Goal: Information Seeking & Learning: Find specific fact

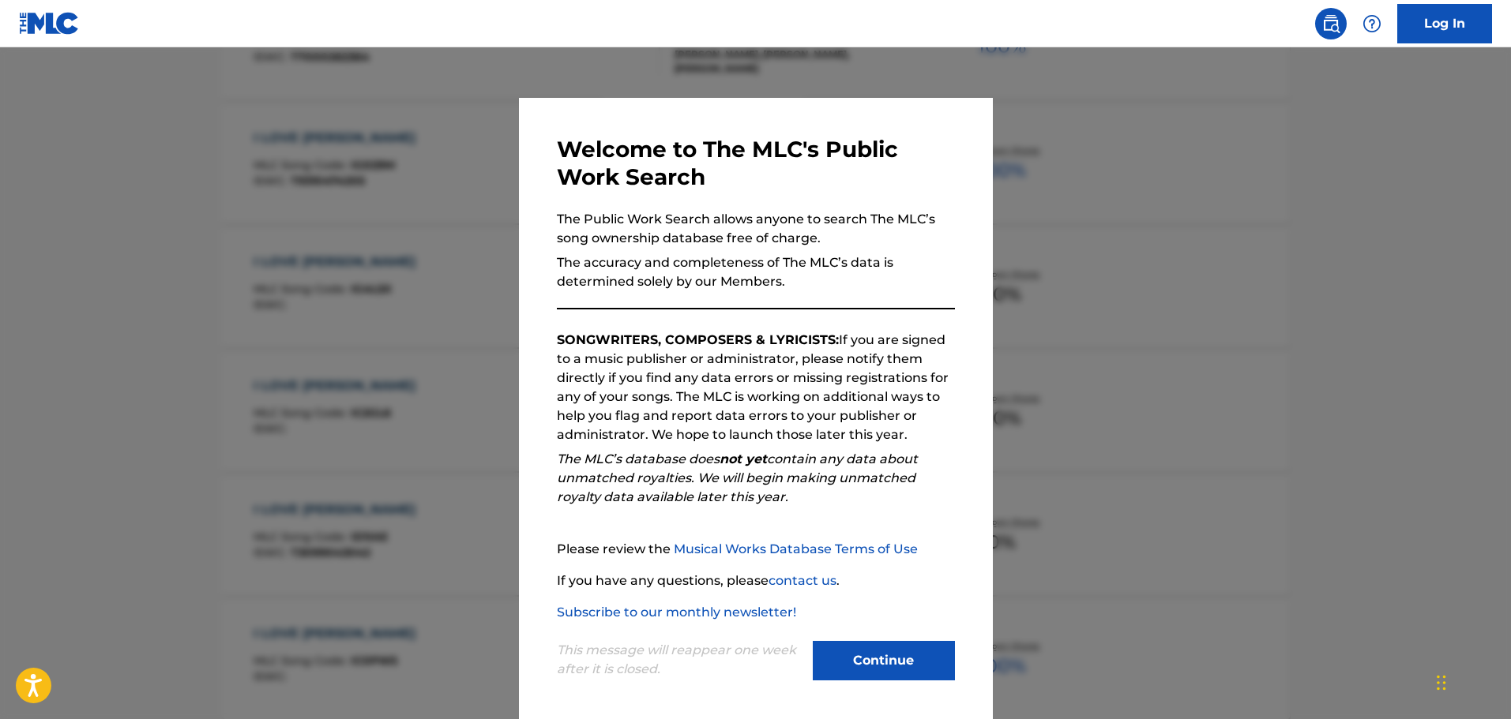
drag, startPoint x: 896, startPoint y: 662, endPoint x: 856, endPoint y: 627, distance: 53.2
click at [895, 662] on button "Continue" at bounding box center [883, 660] width 142 height 39
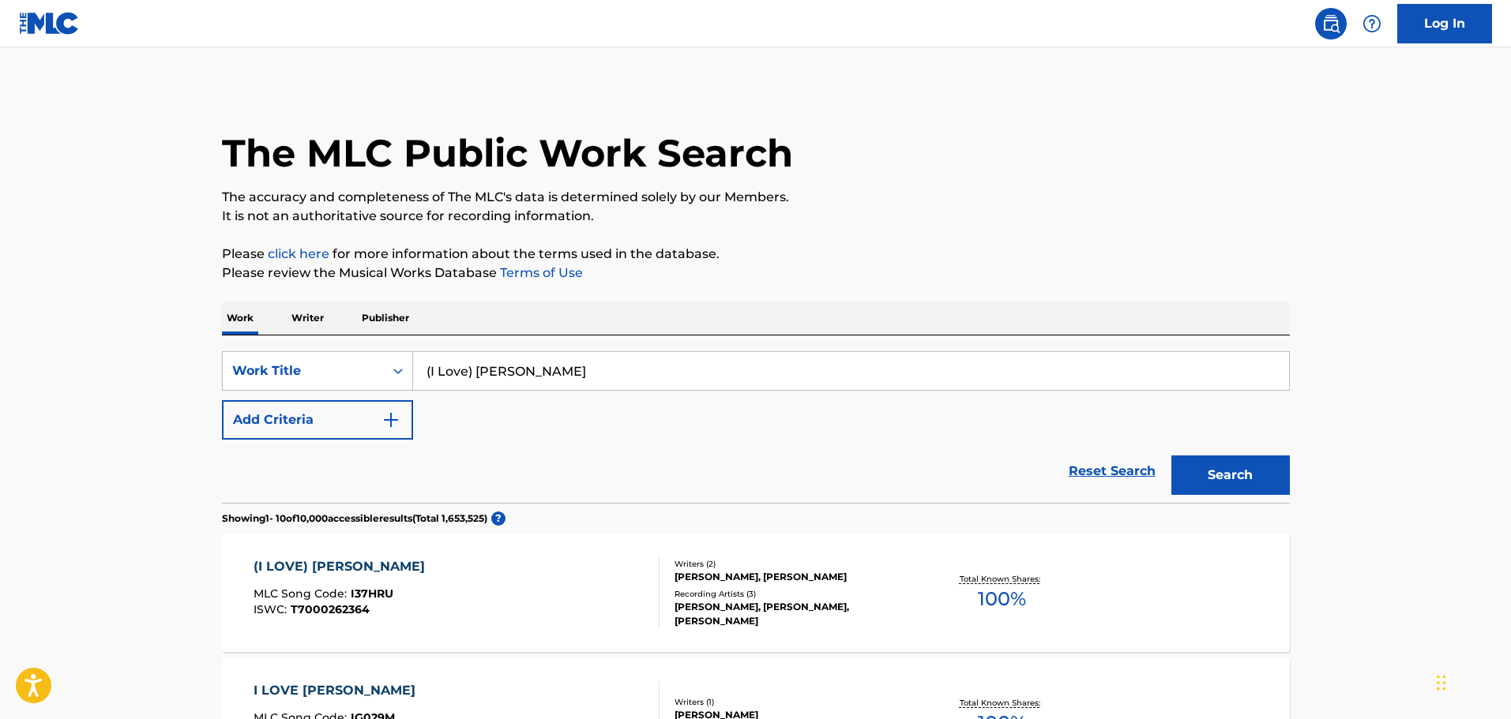
drag, startPoint x: 526, startPoint y: 377, endPoint x: 330, endPoint y: 339, distance: 199.5
click at [361, 347] on div "SearchWithCriteriae5d6beea-7734-4a7f-8e49-9cf78eeb51d2 Work Title (I Love) [PER…" at bounding box center [756, 419] width 1068 height 167
paste input "EVERY MAN OUGHTA HAVE A WOMAN"
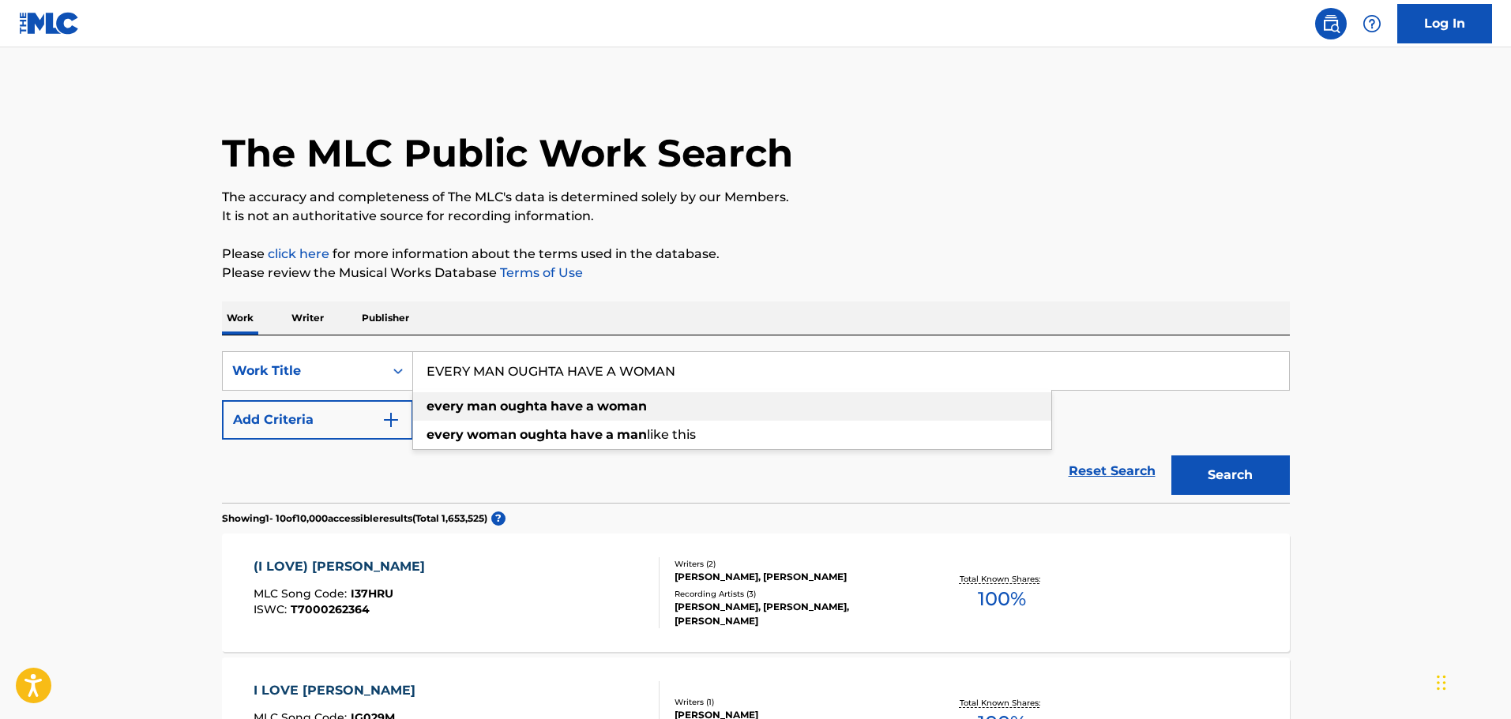
type input "EVERY MAN OUGHTA HAVE A WOMAN"
click at [721, 409] on div "every man oughta have a woman" at bounding box center [732, 406] width 638 height 28
click at [1223, 483] on button "Search" at bounding box center [1230, 475] width 118 height 39
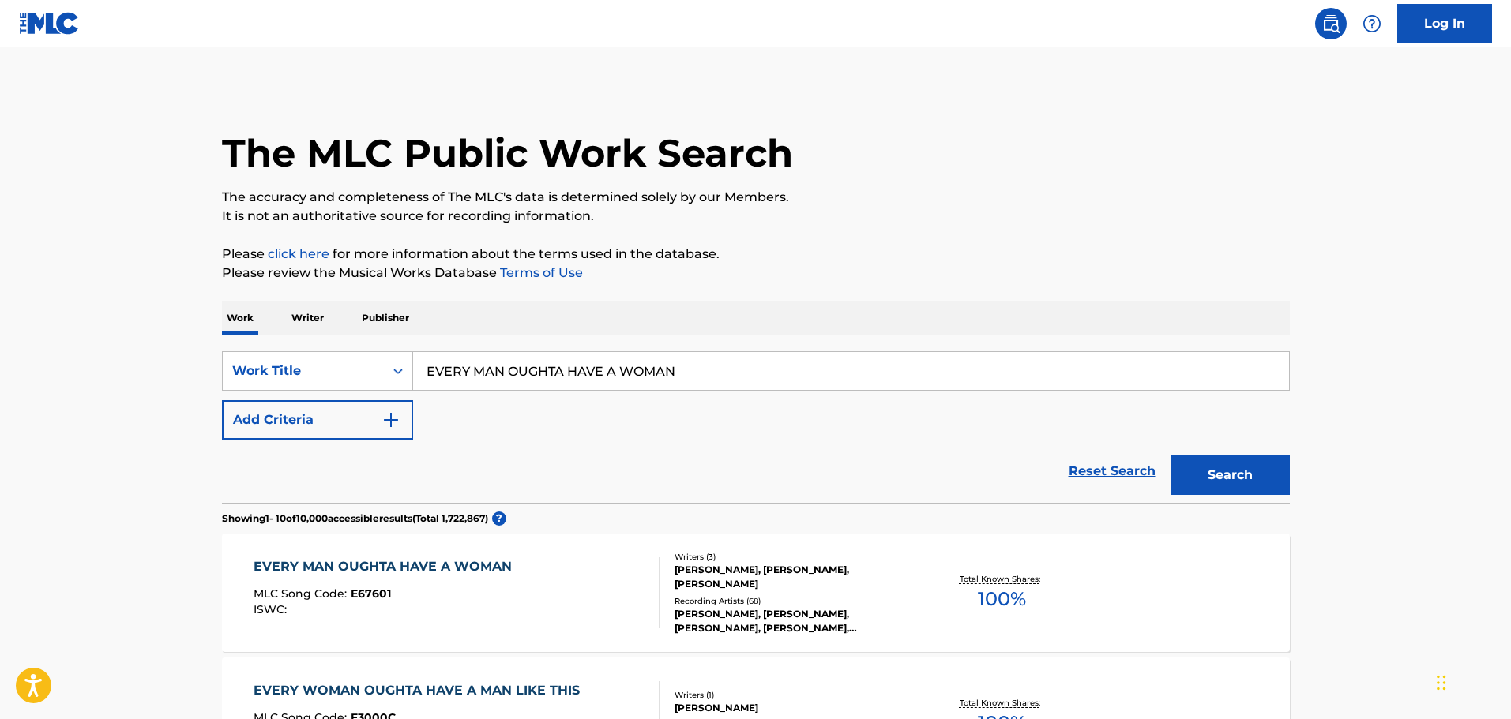
click at [537, 568] on div "EVERY MAN OUGHTA HAVE A WOMAN MLC Song Code : E67601 ISWC :" at bounding box center [456, 592] width 406 height 71
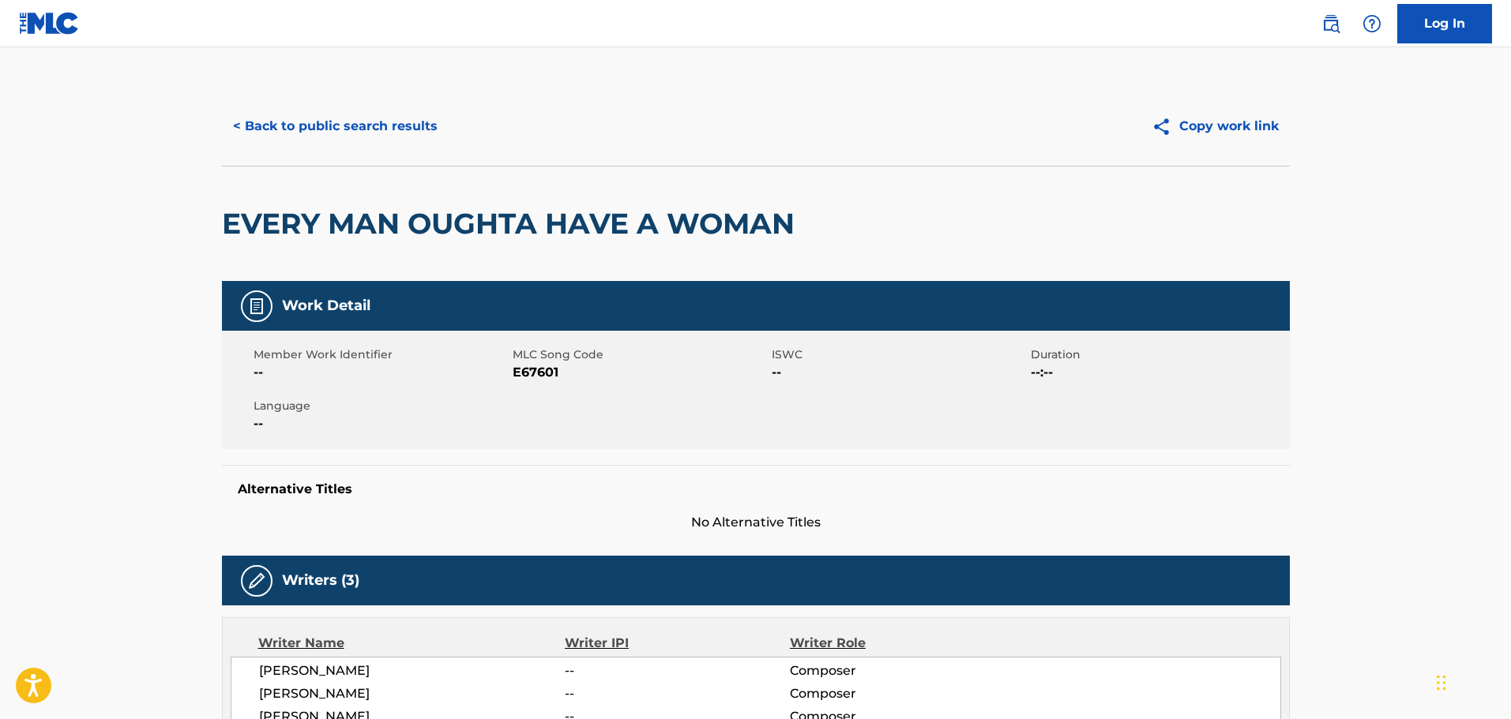
click at [351, 133] on button "< Back to public search results" at bounding box center [335, 126] width 227 height 39
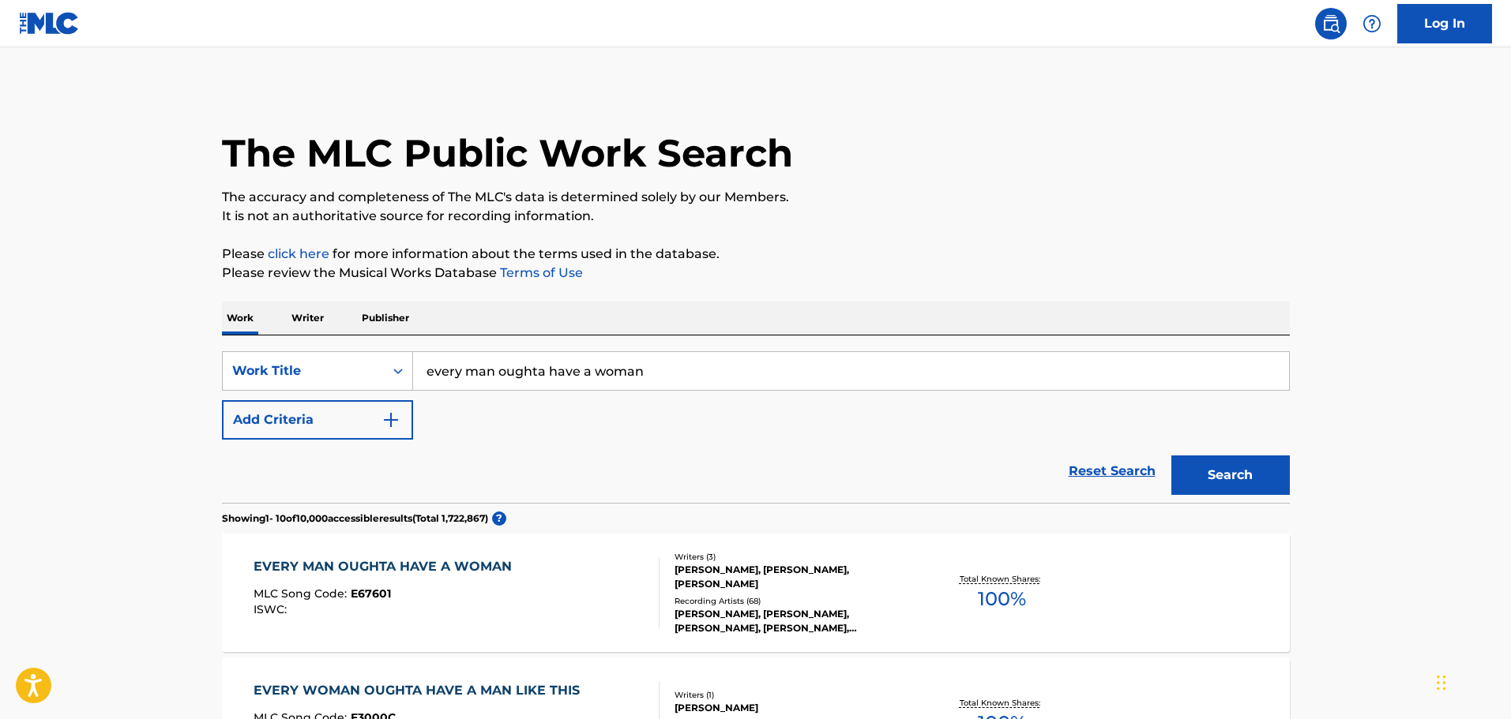
drag, startPoint x: 670, startPoint y: 360, endPoint x: 328, endPoint y: 346, distance: 342.2
click at [334, 347] on div "SearchWithCriteriae5d6beea-7734-4a7f-8e49-9cf78eeb51d2 Work Title every man oug…" at bounding box center [756, 419] width 1068 height 167
type input "Forever Wouldn't be too long"
click at [1171, 456] on button "Search" at bounding box center [1230, 475] width 118 height 39
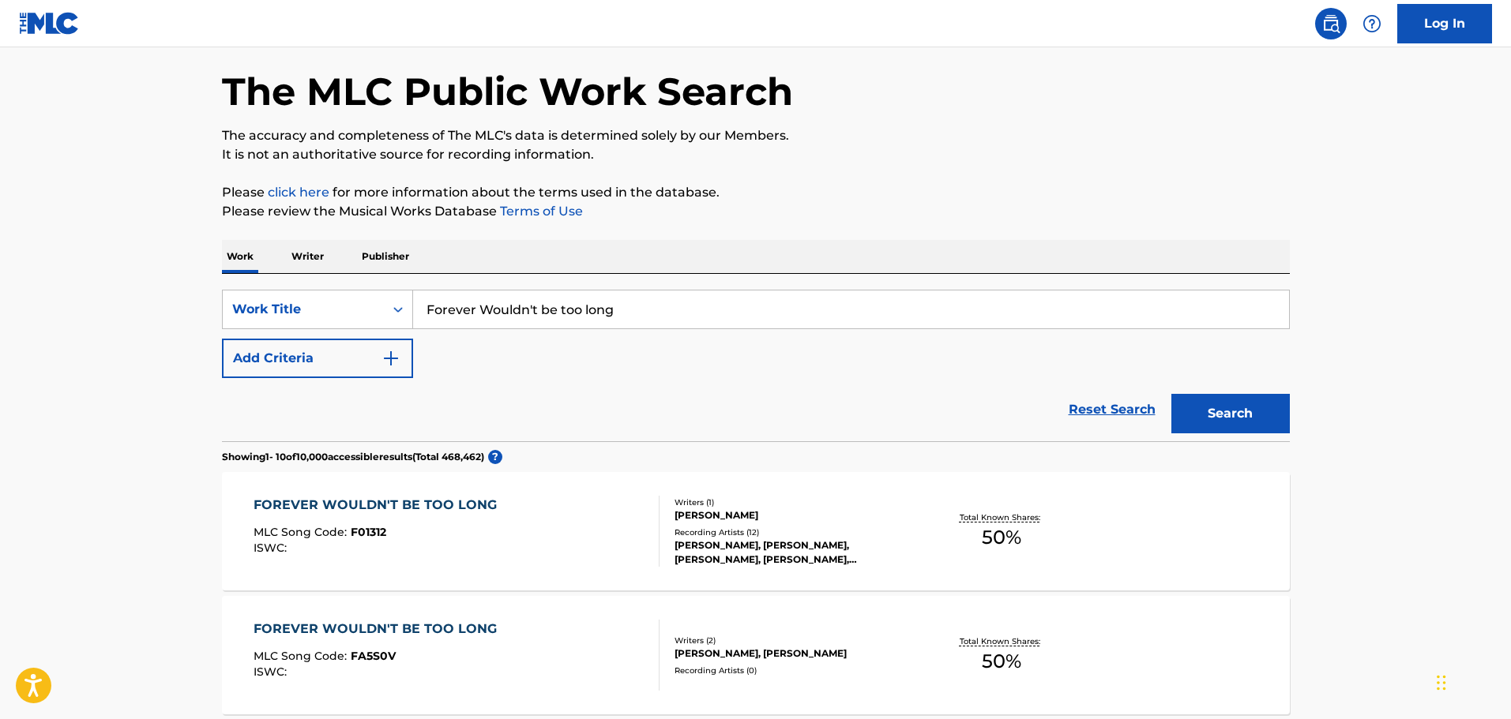
scroll to position [158, 0]
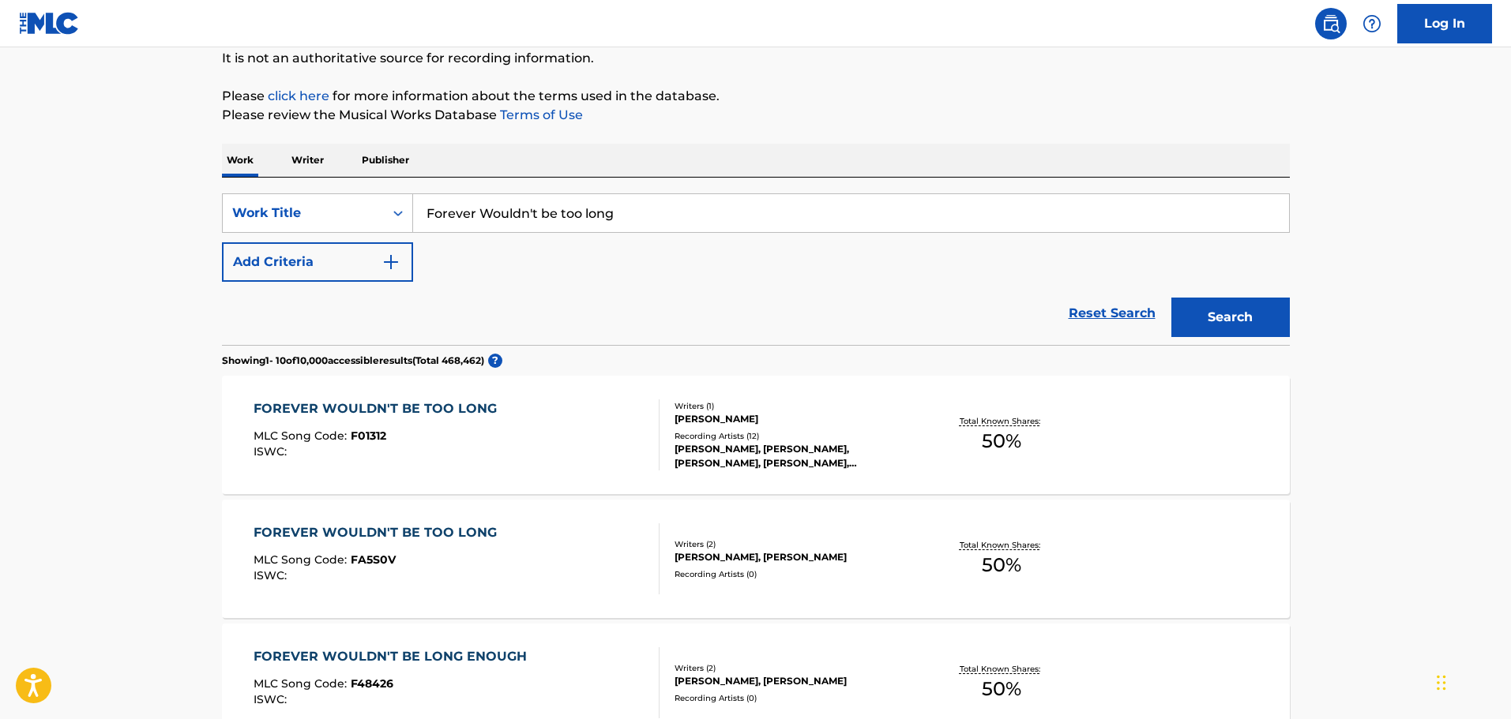
click at [650, 549] on div at bounding box center [652, 559] width 13 height 71
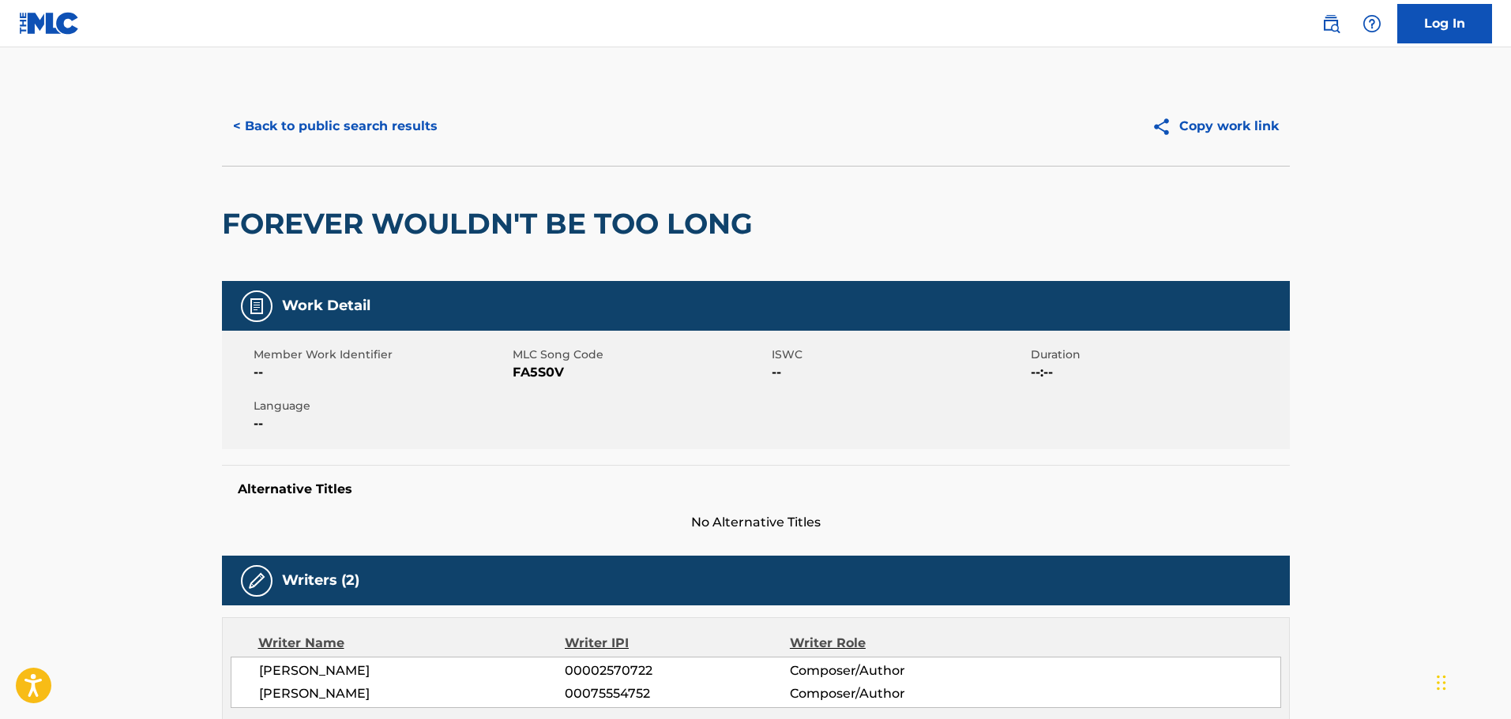
click at [301, 128] on button "< Back to public search results" at bounding box center [335, 126] width 227 height 39
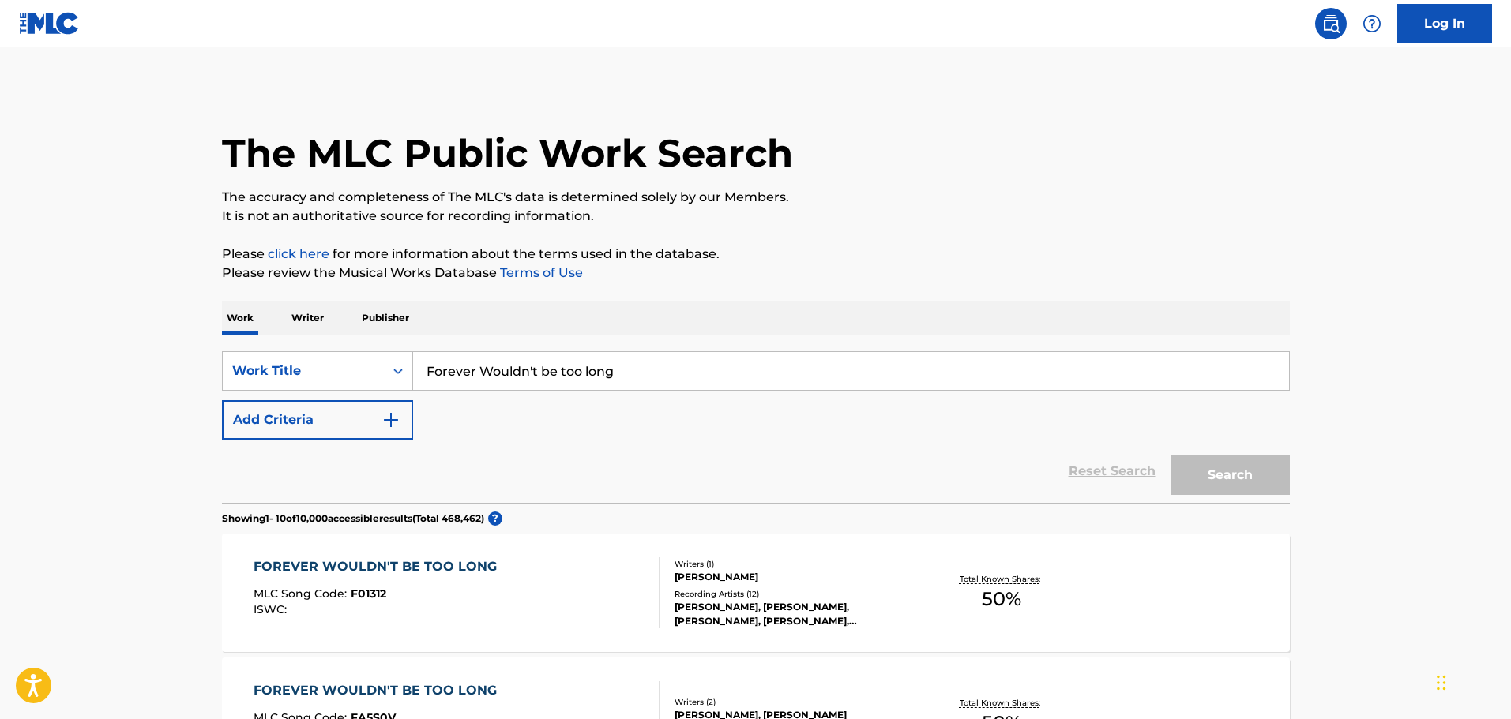
scroll to position [158, 0]
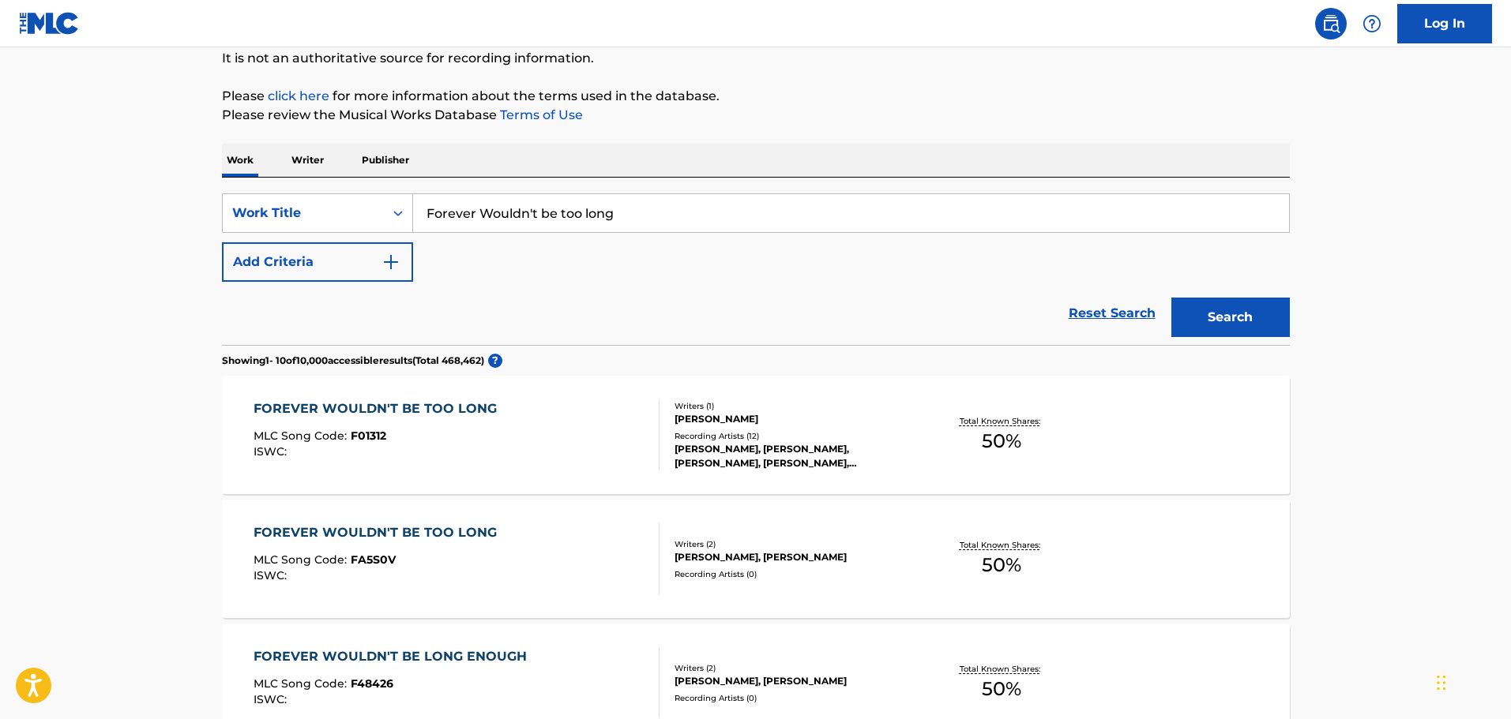
click at [525, 218] on input "Forever Wouldn't be too long" at bounding box center [851, 213] width 876 height 38
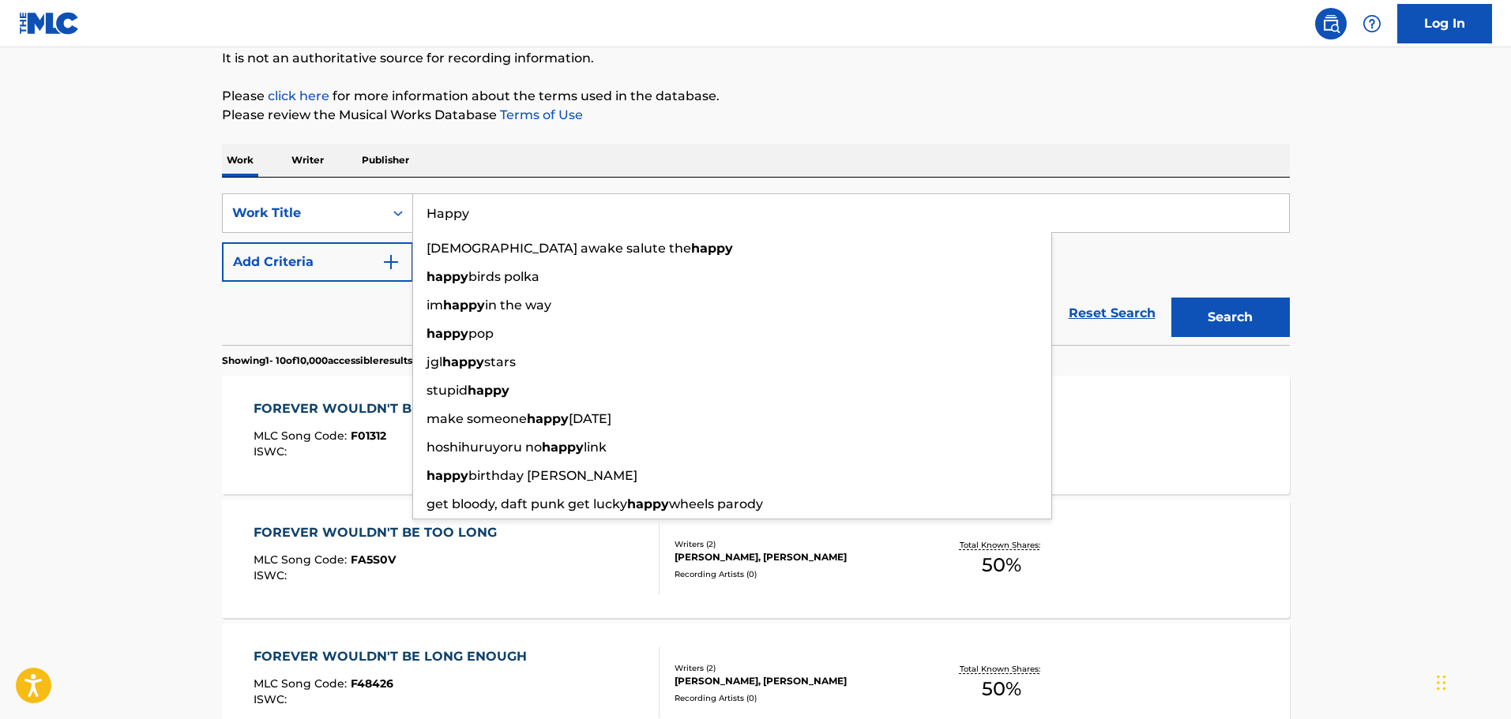
type input "Happy"
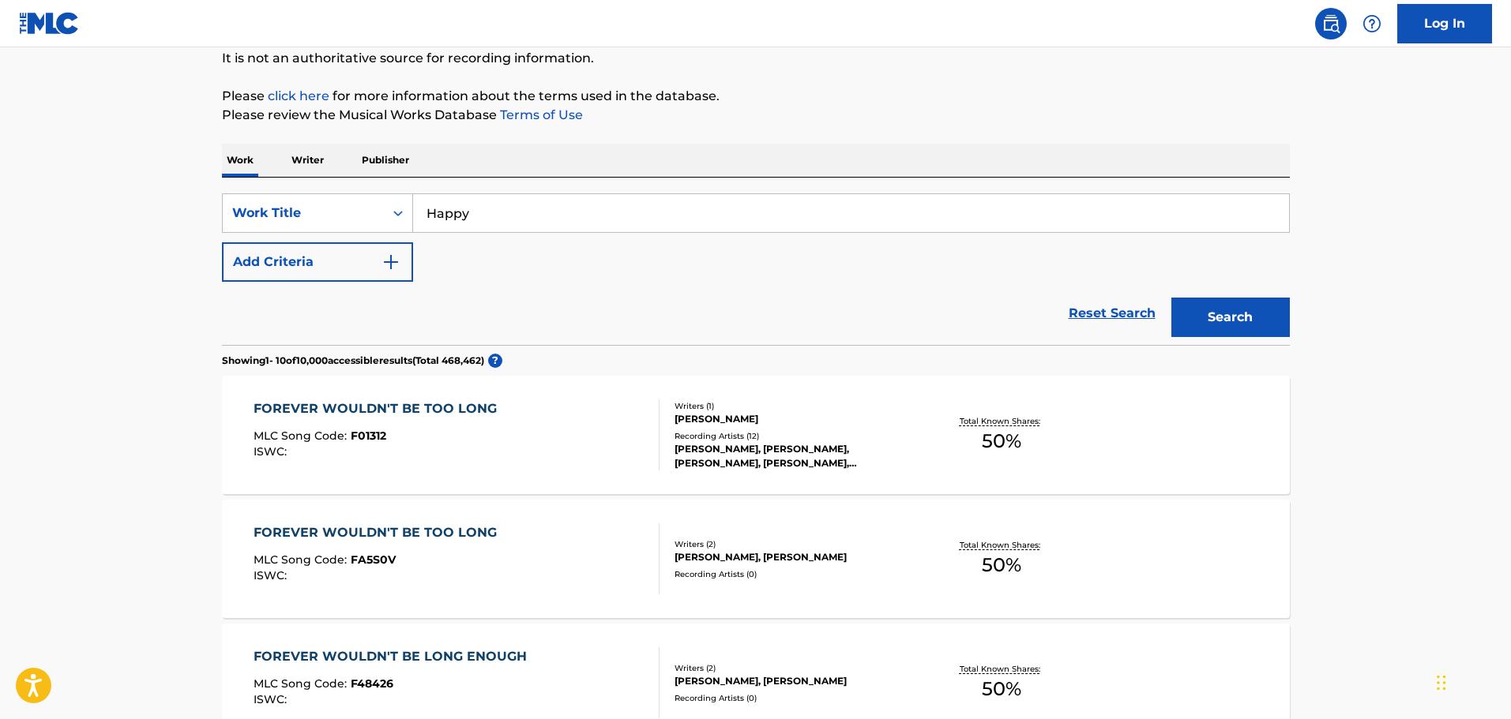
click at [373, 267] on button "Add Criteria" at bounding box center [317, 261] width 191 height 39
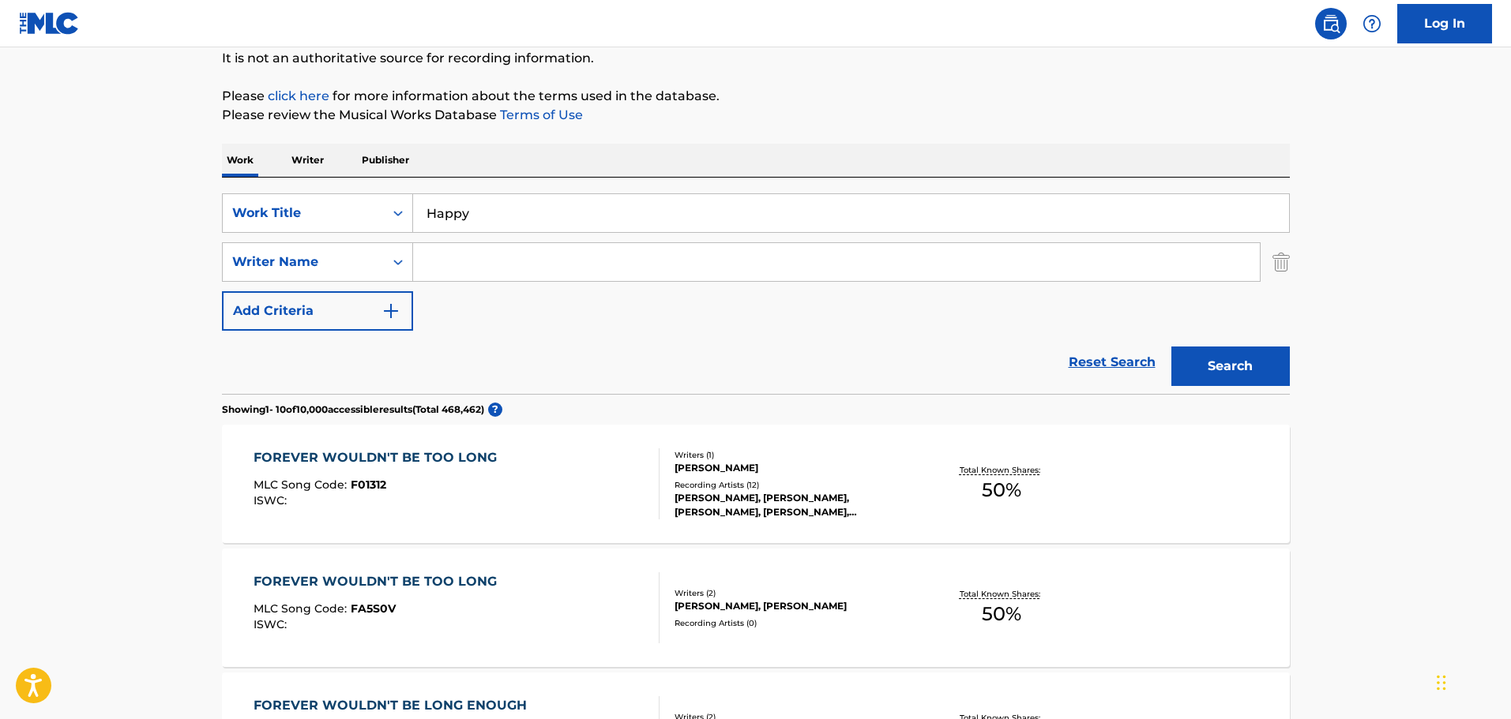
click at [430, 253] on input "Search Form" at bounding box center [836, 262] width 846 height 38
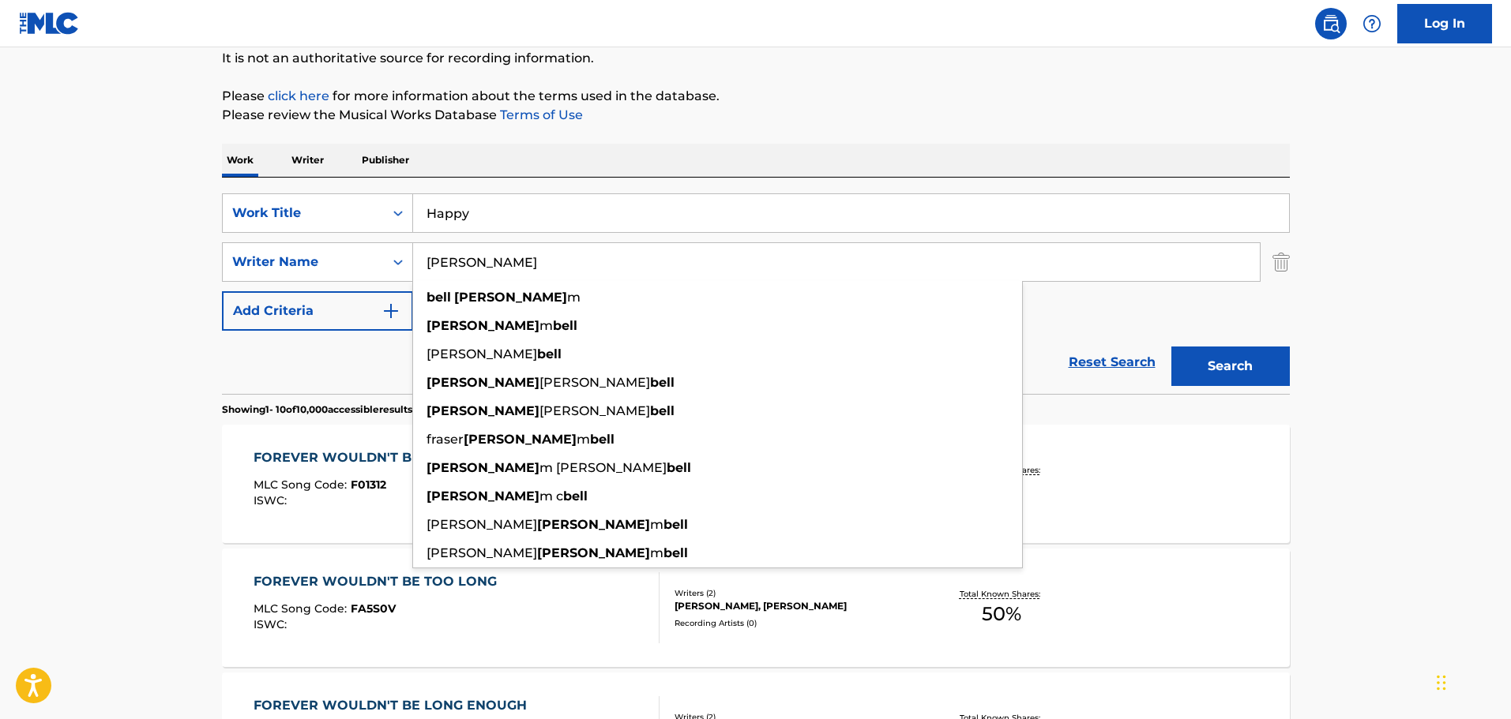
type input "[PERSON_NAME]"
click at [1171, 347] on button "Search" at bounding box center [1230, 366] width 118 height 39
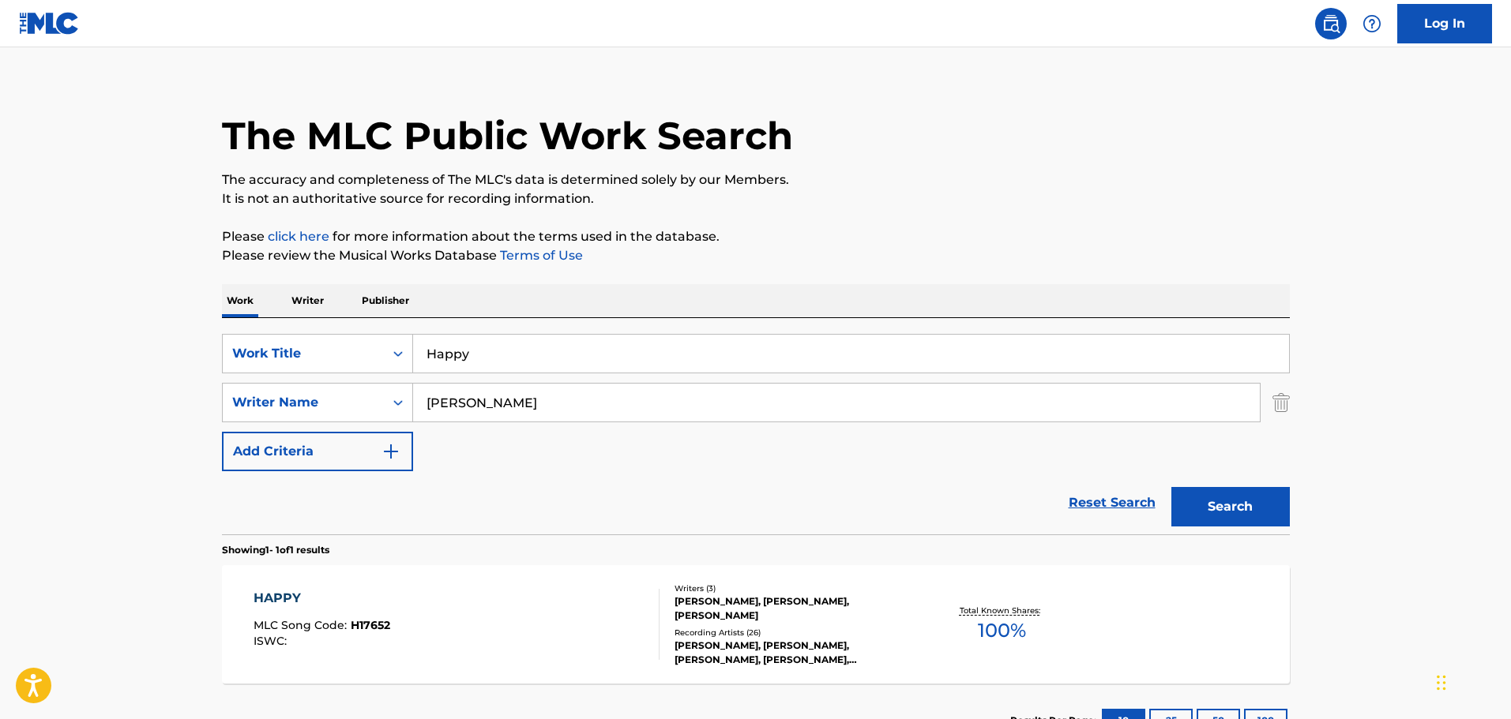
scroll to position [140, 0]
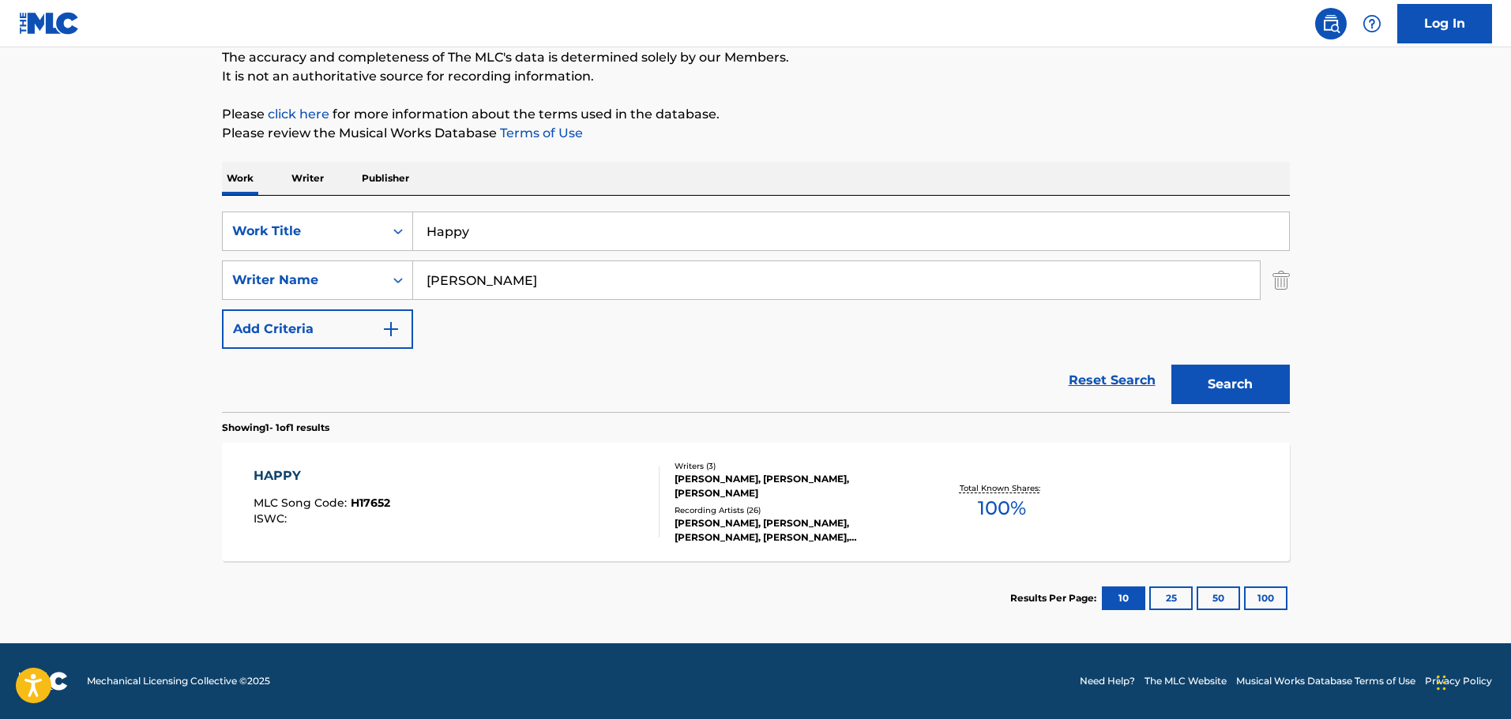
click at [523, 449] on div "HAPPY MLC Song Code : H17652 ISWC : Writers ( 3 ) [PERSON_NAME], [PERSON_NAME],…" at bounding box center [756, 502] width 1068 height 118
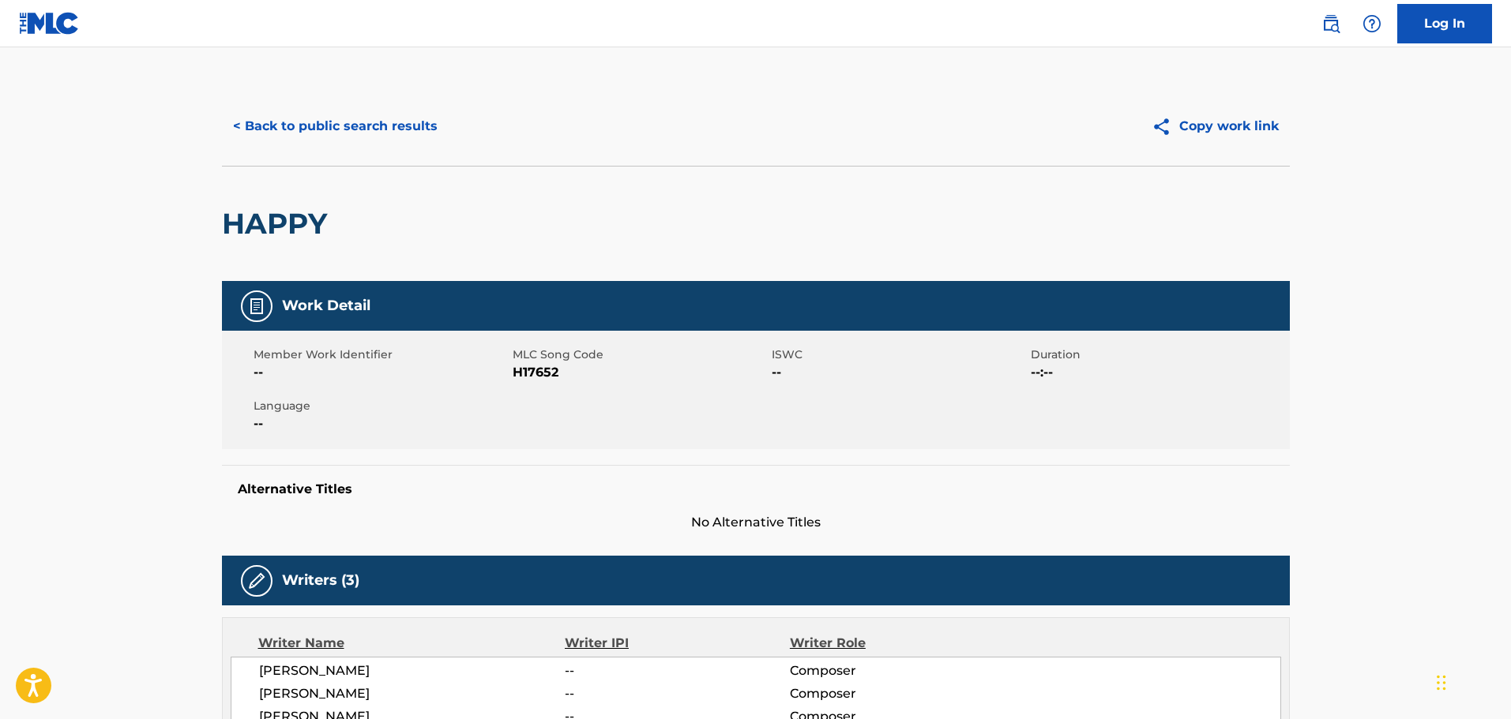
drag, startPoint x: 212, startPoint y: 128, endPoint x: 281, endPoint y: 138, distance: 69.5
click at [281, 138] on button "< Back to public search results" at bounding box center [335, 126] width 227 height 39
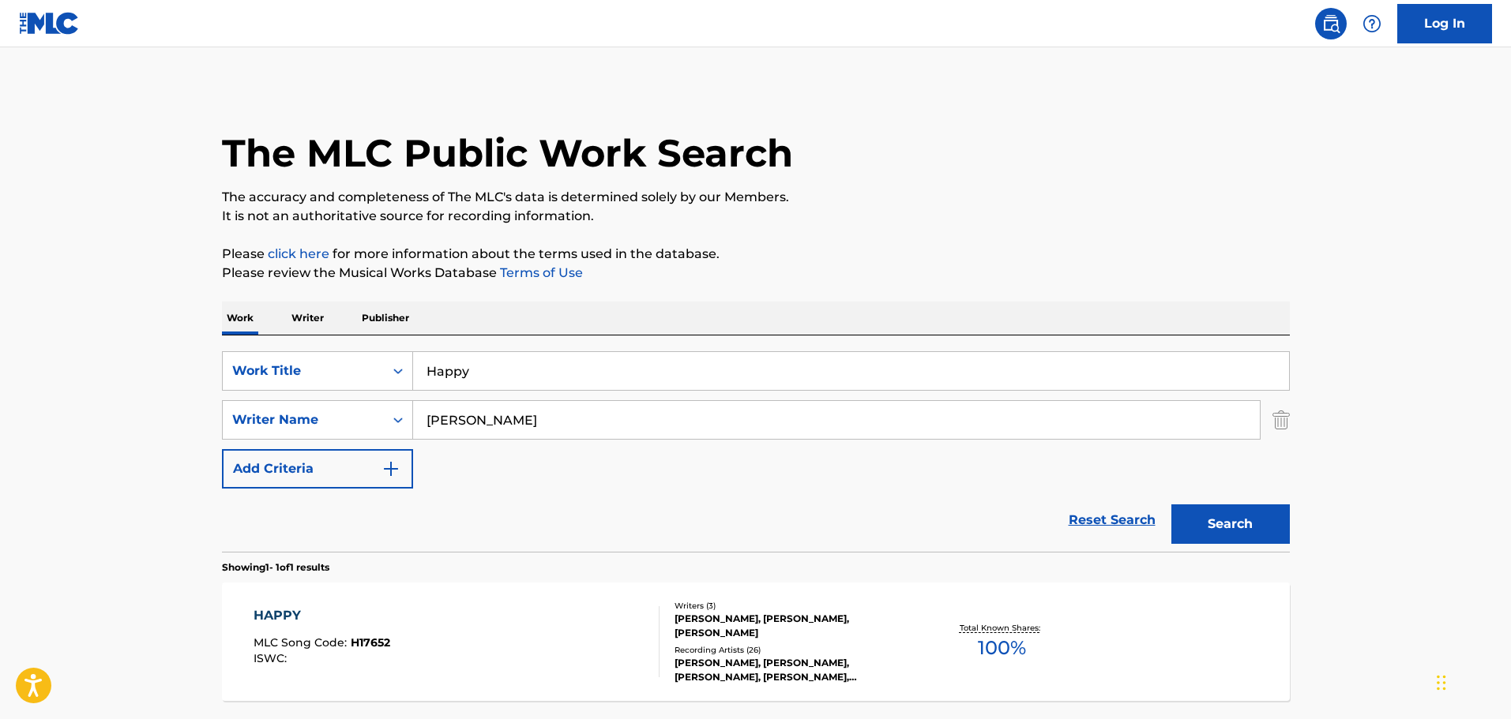
scroll to position [50, 0]
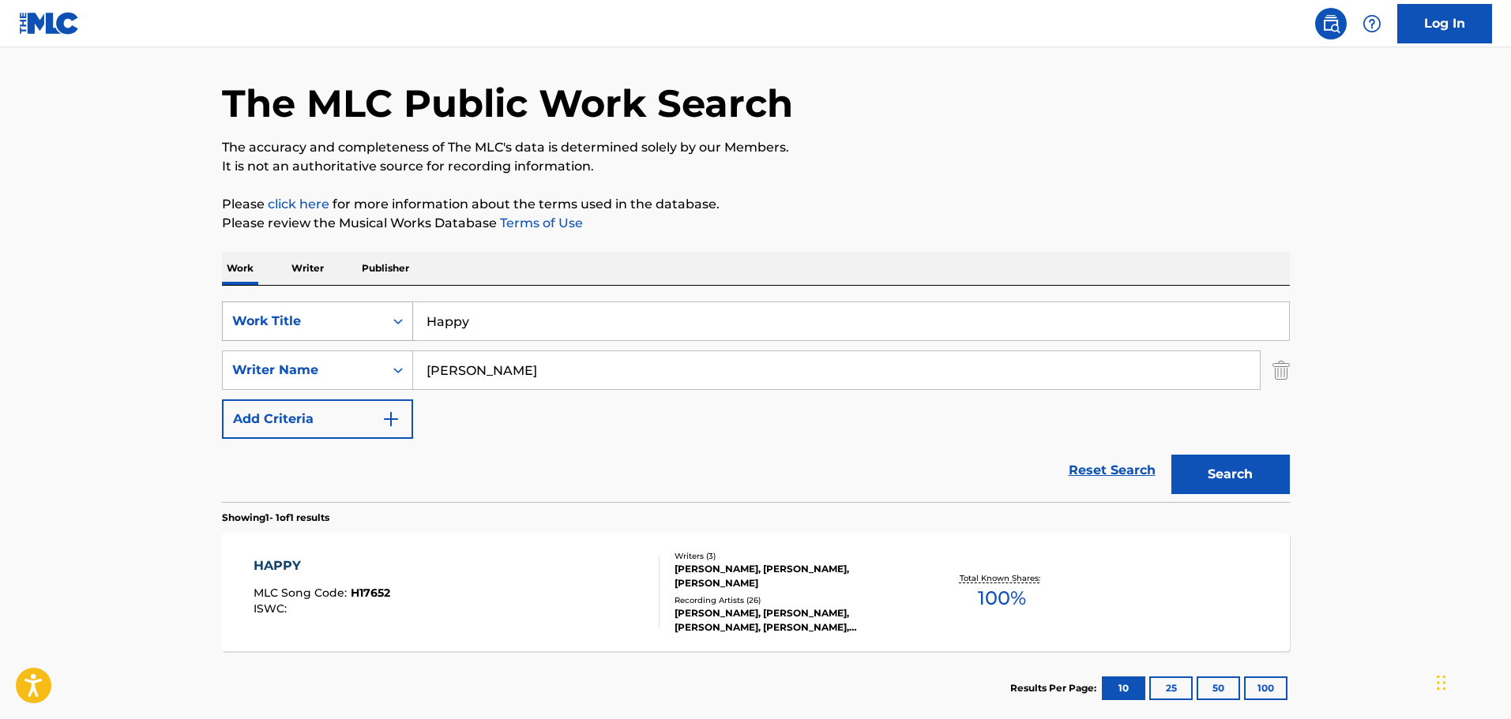
drag, startPoint x: 483, startPoint y: 330, endPoint x: 239, endPoint y: 322, distance: 244.1
click at [268, 319] on div "SearchWithCriteriae5d6beea-7734-4a7f-8e49-9cf78eeb51d2 Work Title Happy" at bounding box center [756, 321] width 1068 height 39
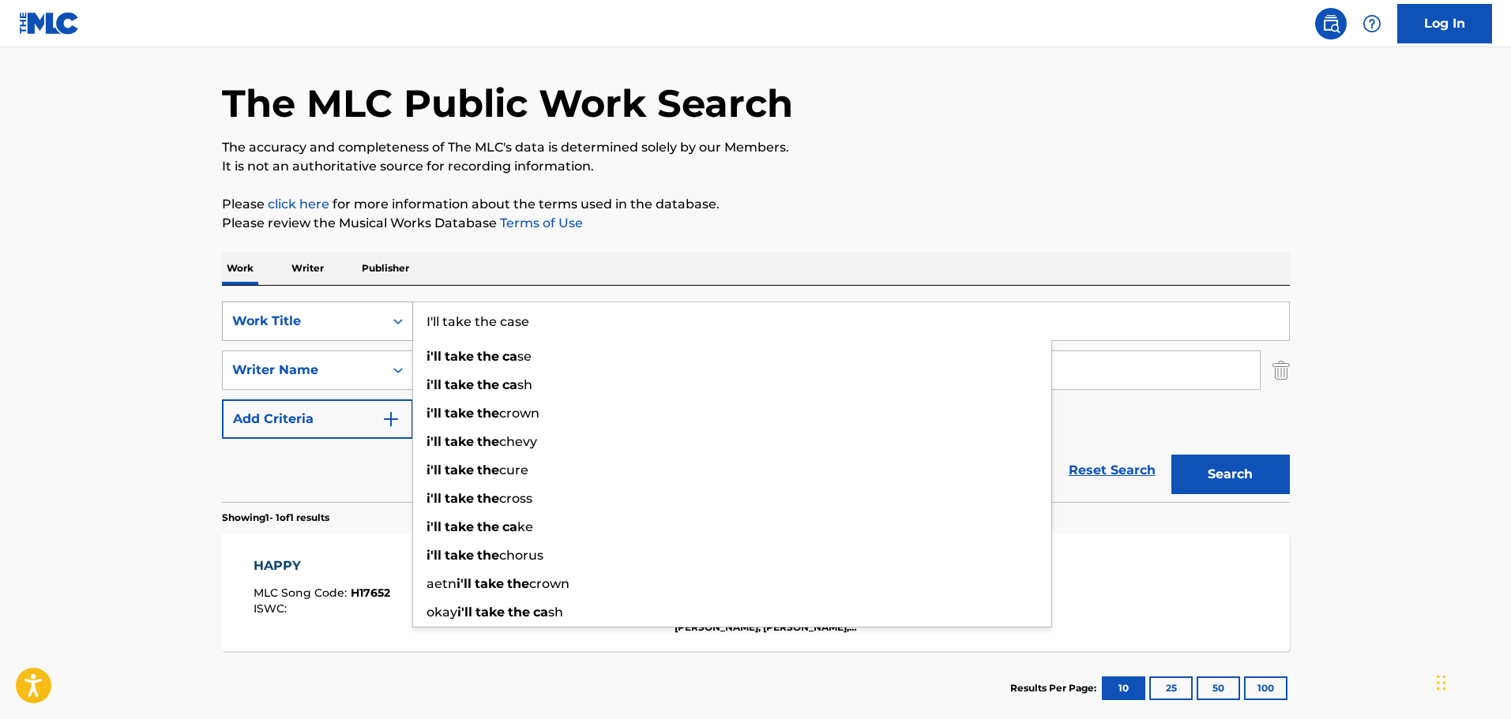
type input "I'll take the case"
click at [1171, 455] on button "Search" at bounding box center [1230, 474] width 118 height 39
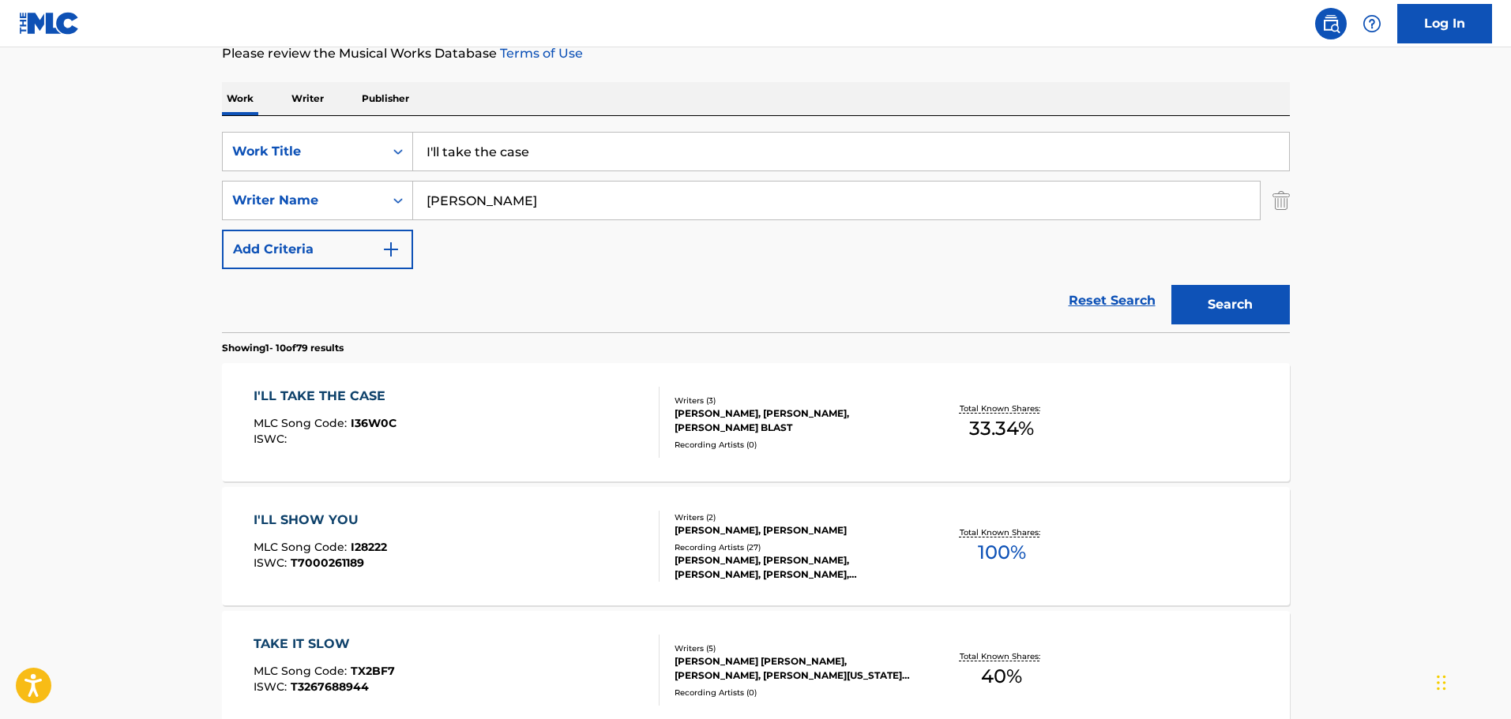
scroll to position [287, 0]
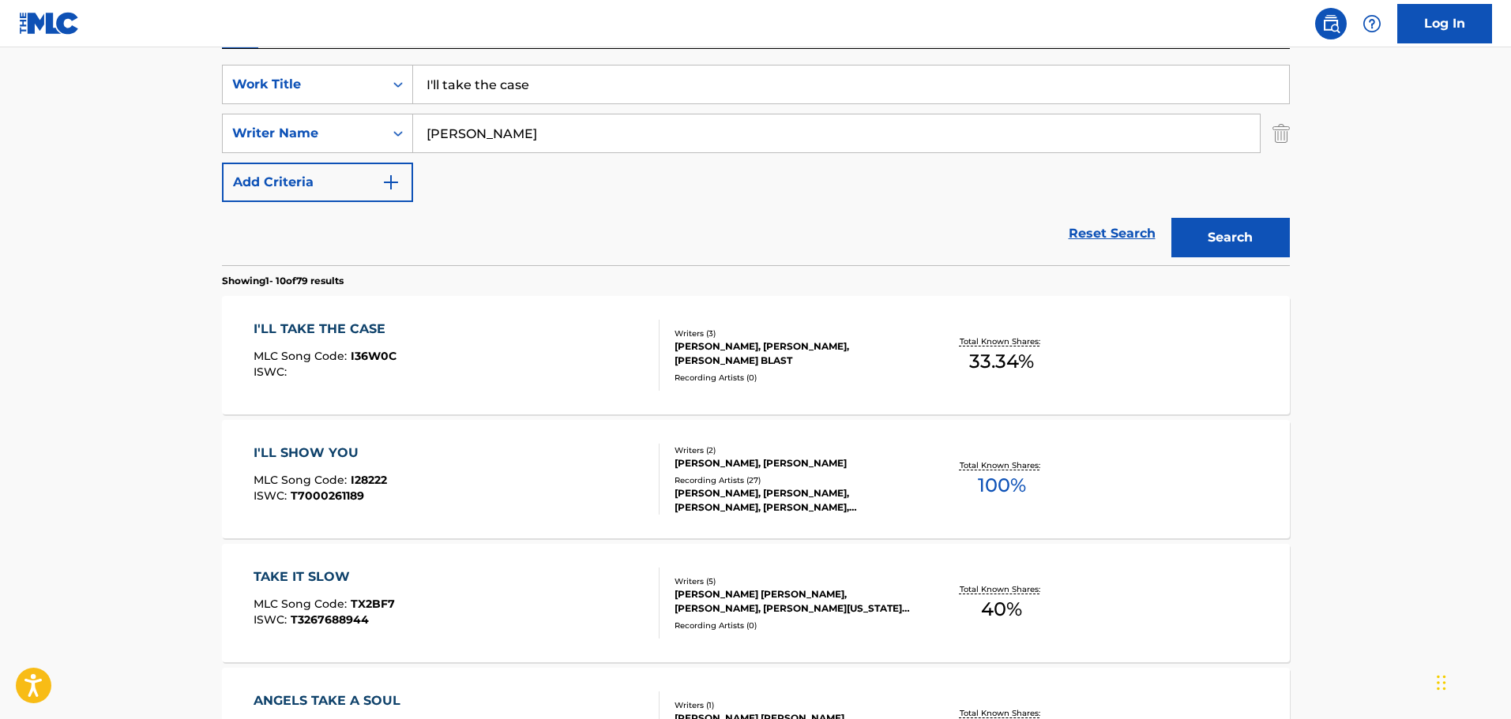
click at [451, 317] on div "I'LL TAKE THE CASE MLC Song Code : I36W0C ISWC : Writers ( 3 ) [PERSON_NAME], […" at bounding box center [756, 355] width 1068 height 118
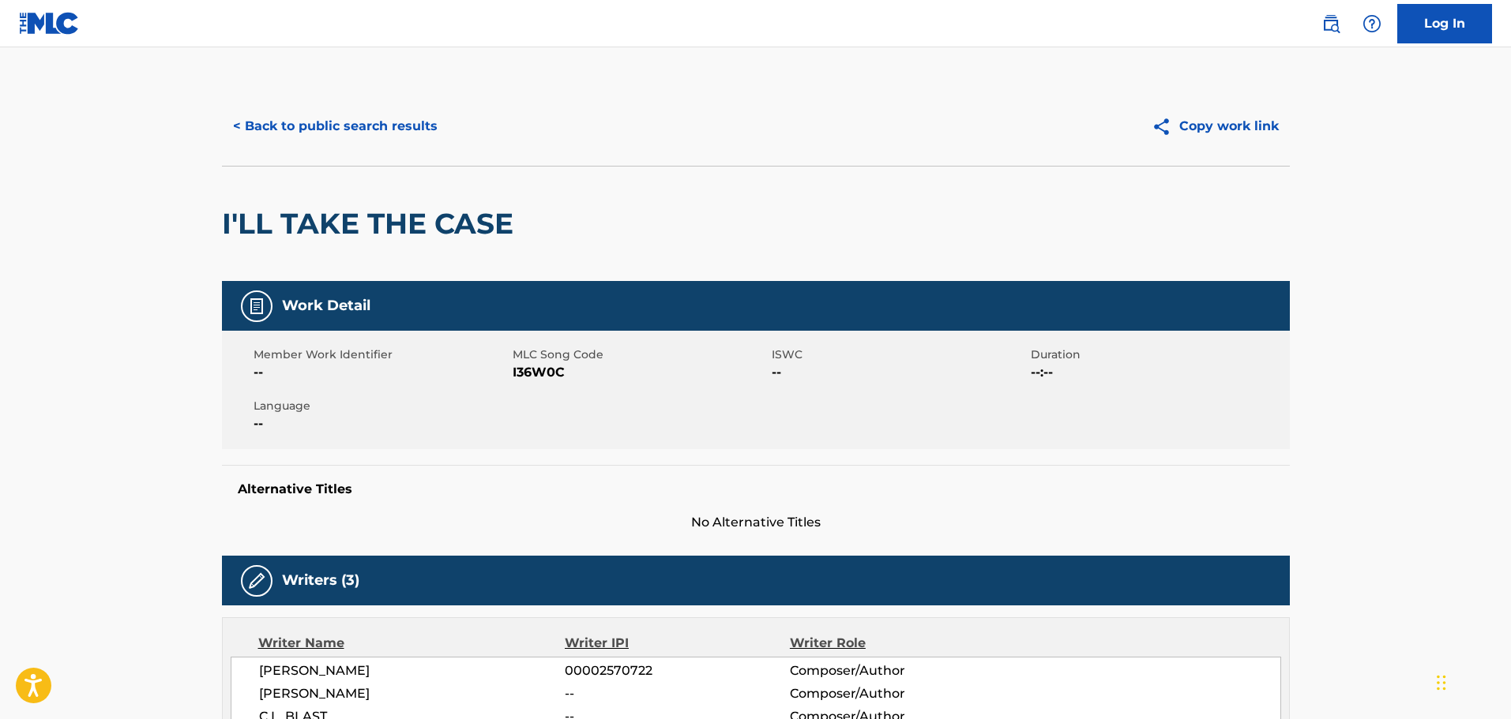
scroll to position [395, 0]
